Goal: Check status: Check status

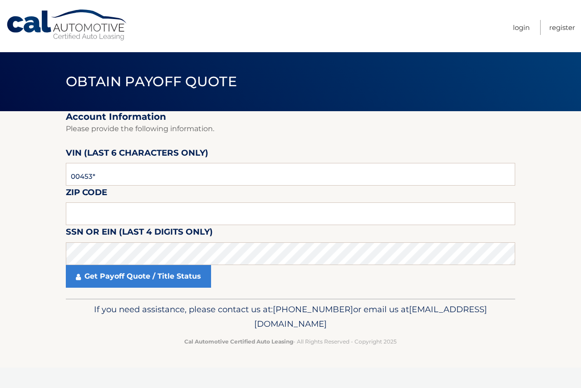
type input "004536"
type input "07075"
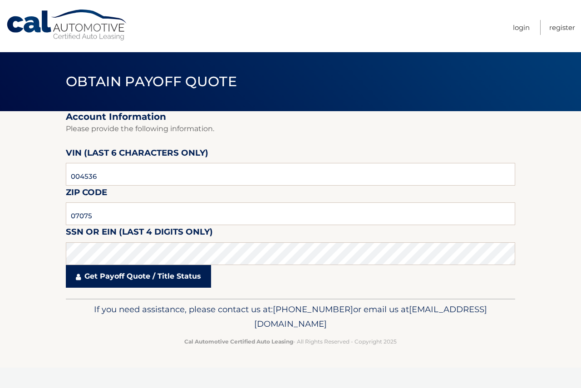
click at [128, 275] on link "Get Payoff Quote / Title Status" at bounding box center [138, 276] width 145 height 23
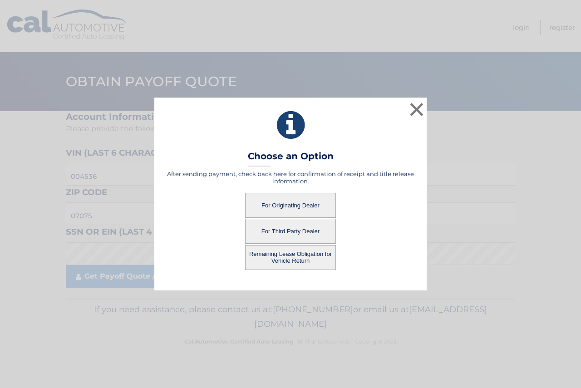
click at [277, 210] on button "For Originating Dealer" at bounding box center [290, 205] width 91 height 25
click at [288, 201] on button "For Originating Dealer" at bounding box center [290, 205] width 91 height 25
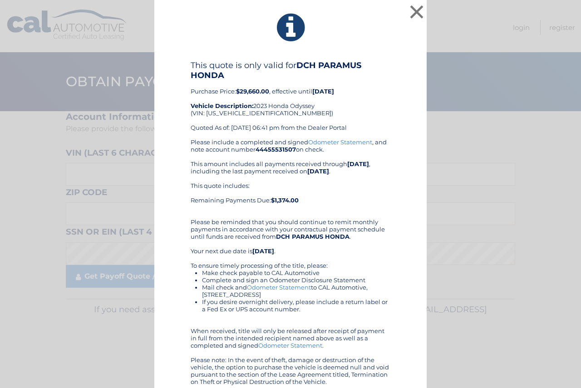
click at [288, 201] on b "$1,374.00" at bounding box center [285, 200] width 28 height 7
click at [411, 12] on button "×" at bounding box center [417, 12] width 18 height 18
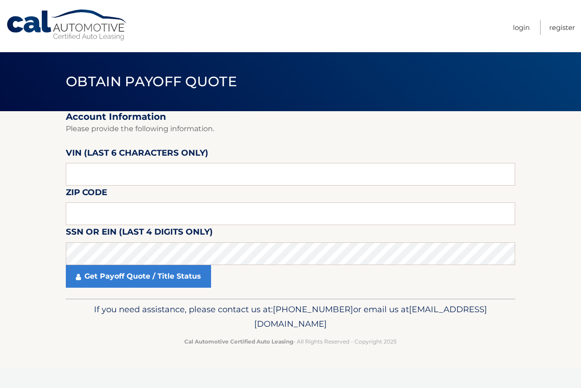
click at [447, 93] on header "Obtain Payoff Quote" at bounding box center [291, 81] width 450 height 59
